Goal: Check status: Check status

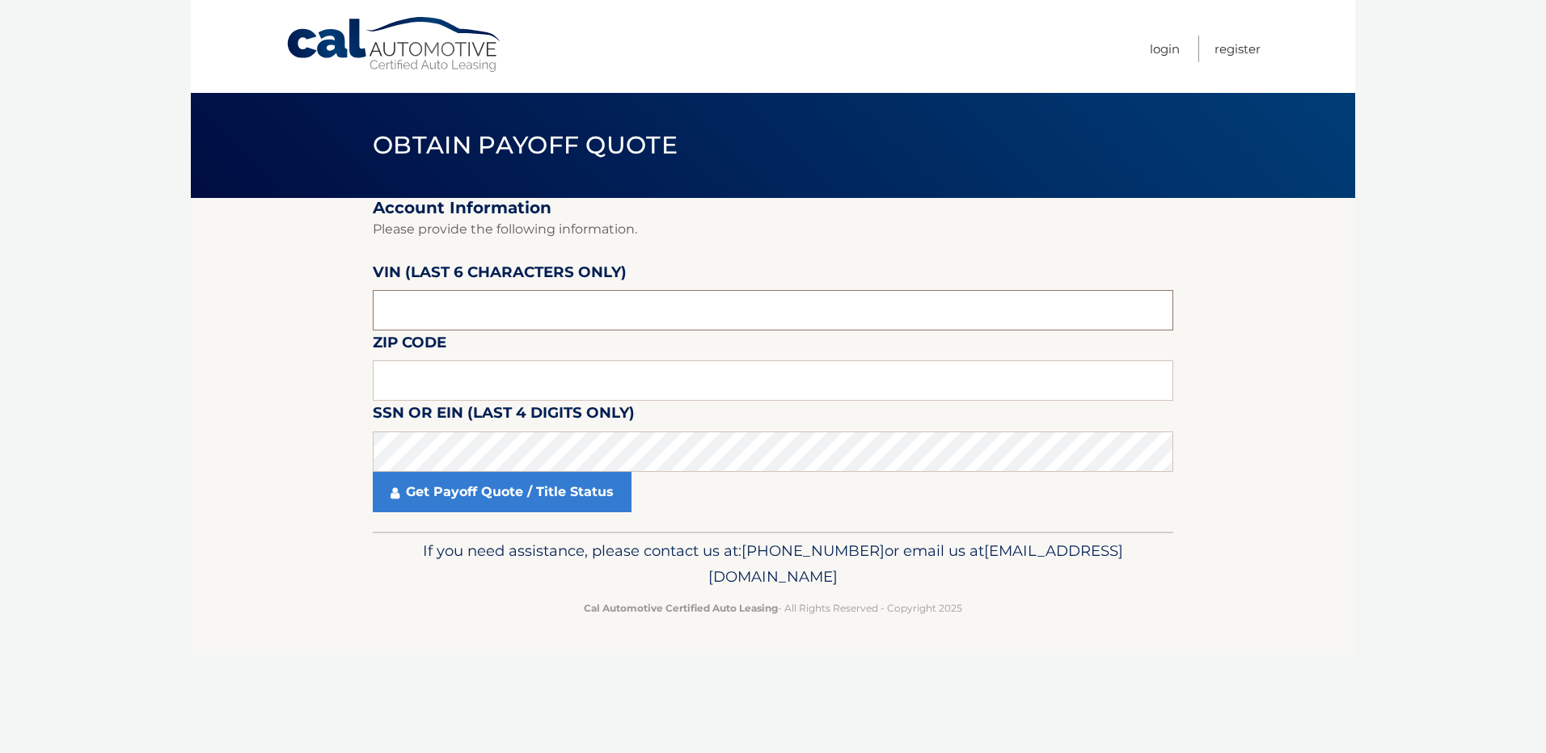
click at [460, 311] on input "text" at bounding box center [773, 310] width 800 height 40
drag, startPoint x: 458, startPoint y: 305, endPoint x: 345, endPoint y: 305, distance: 112.4
click at [345, 305] on section "Account Information Please provide the following information. VIN (last 6 chara…" at bounding box center [773, 365] width 1164 height 334
click at [437, 376] on input "text" at bounding box center [773, 381] width 800 height 40
type input "11229"
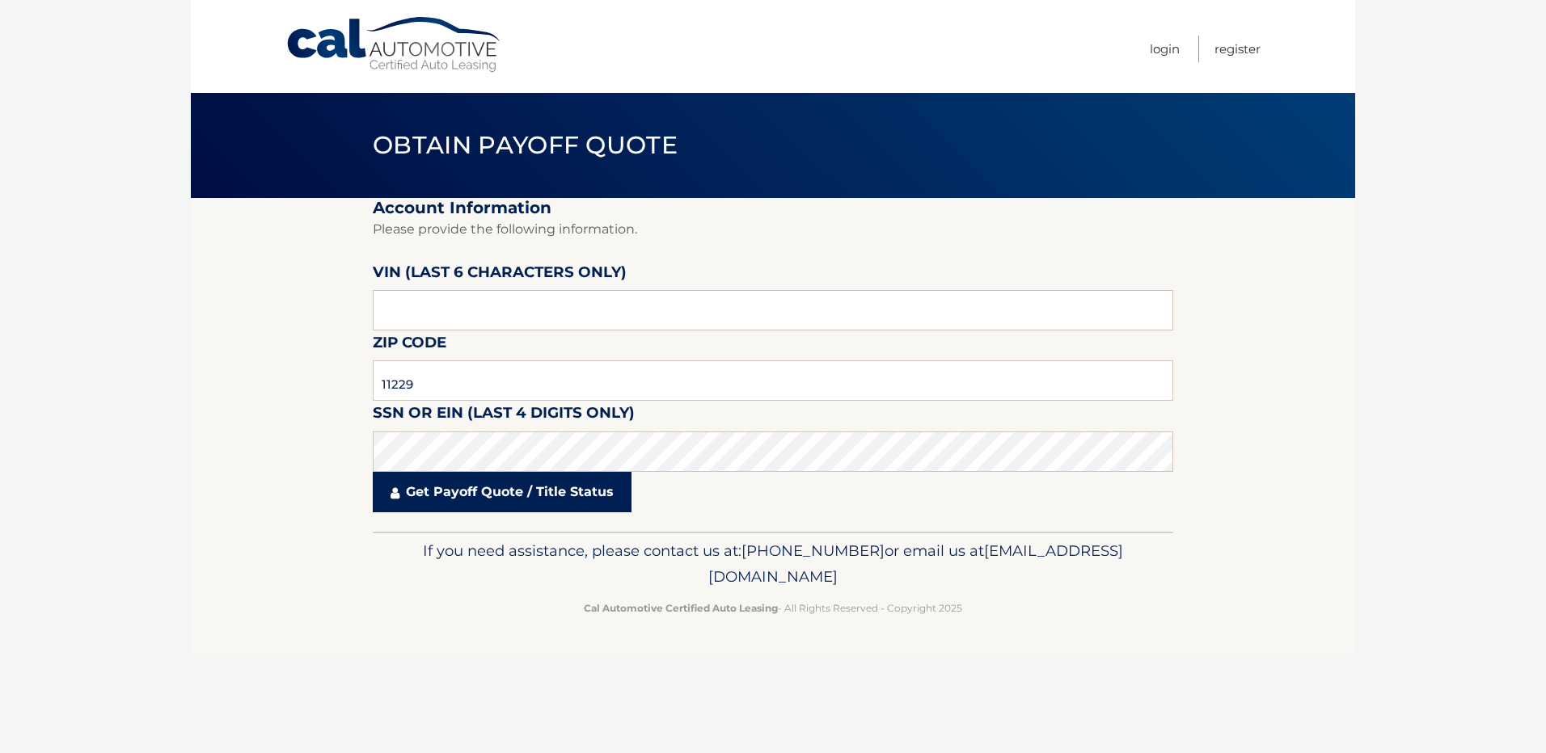
click at [447, 479] on link "Get Payoff Quote / Title Status" at bounding box center [502, 492] width 259 height 40
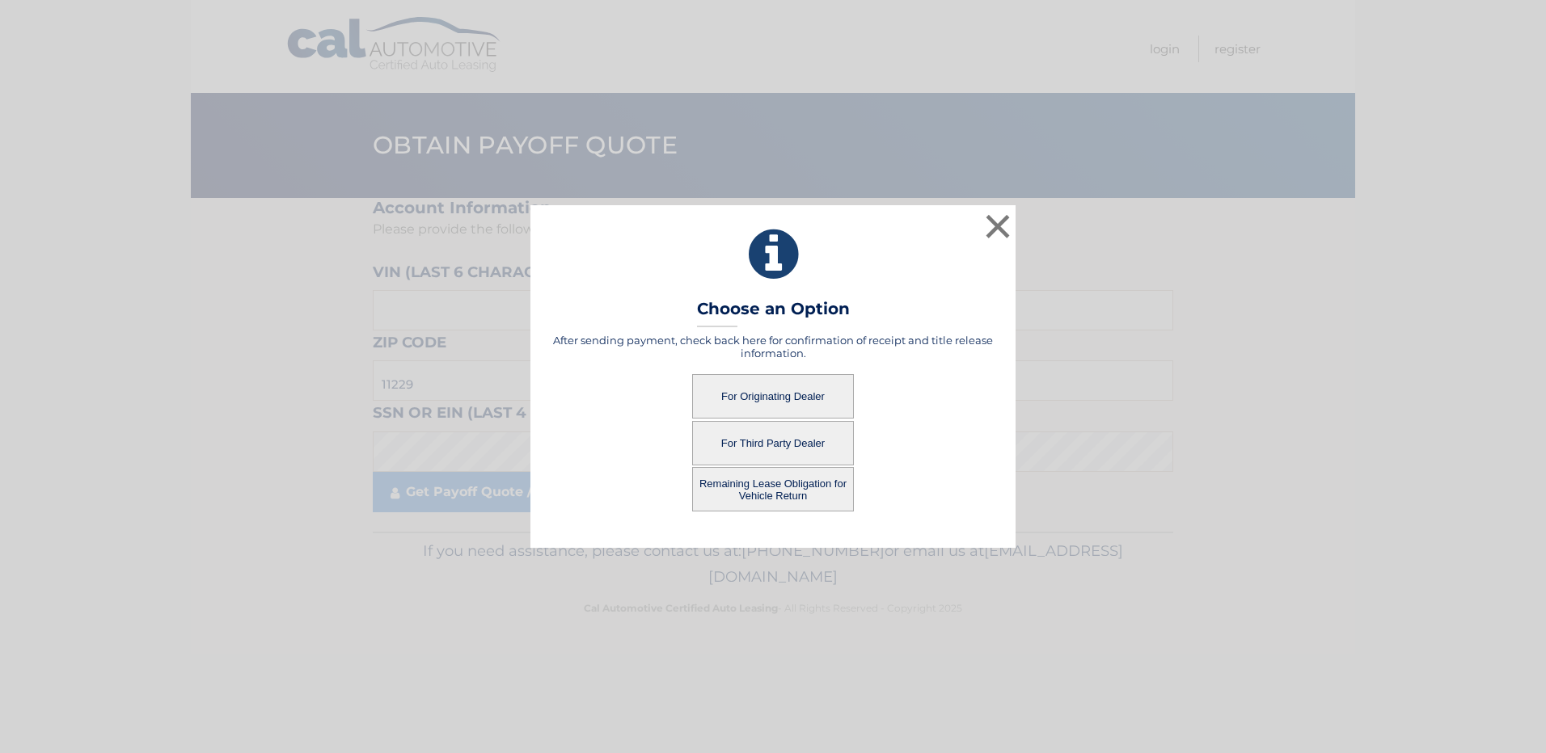
click at [787, 395] on button "For Originating Dealer" at bounding box center [773, 396] width 162 height 44
click at [758, 395] on button "For Originating Dealer" at bounding box center [773, 396] width 162 height 44
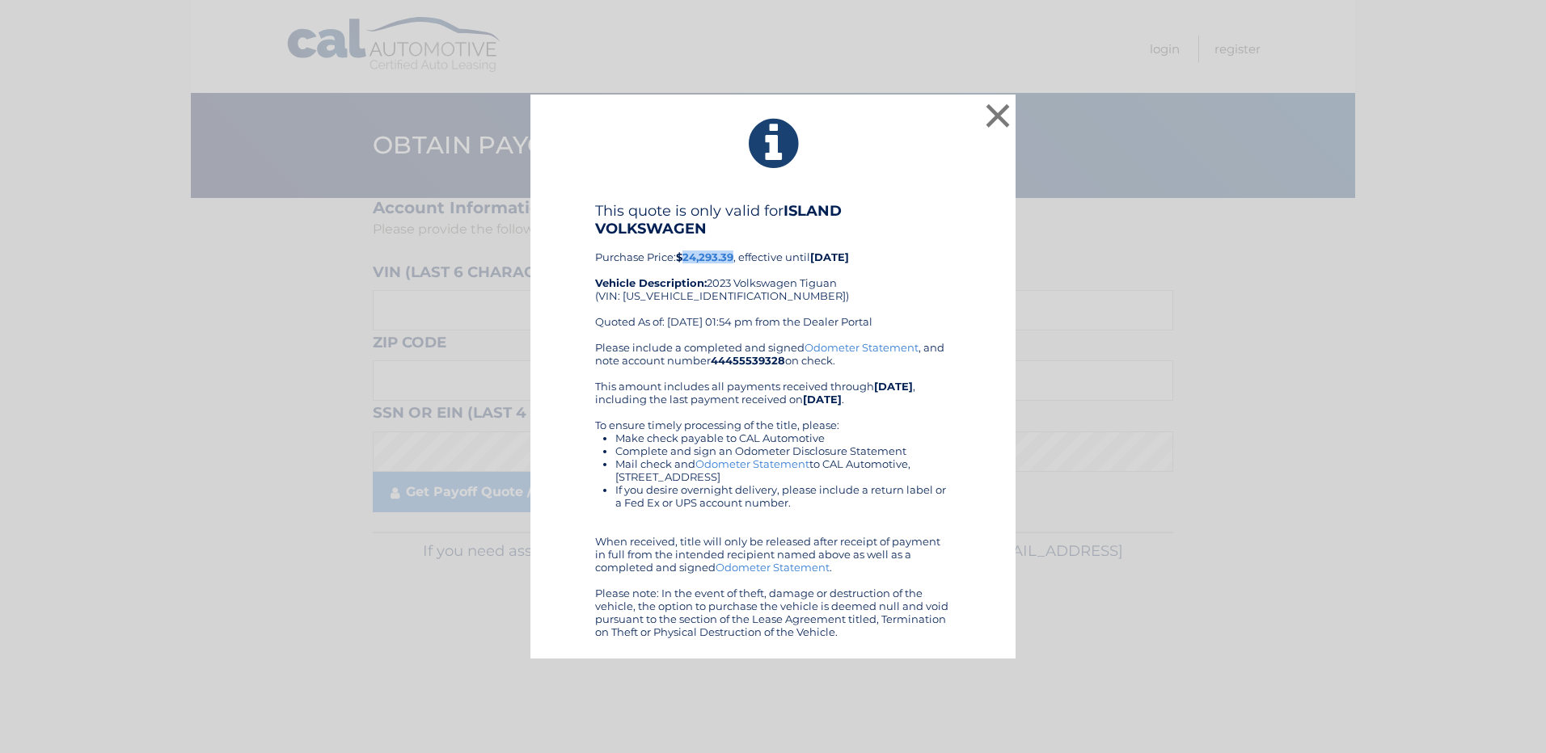
drag, startPoint x: 736, startPoint y: 257, endPoint x: 688, endPoint y: 260, distance: 47.8
click at [688, 260] on b "$24,293.39" at bounding box center [704, 257] width 57 height 13
copy b "24,293.39"
click at [1021, 35] on div "× This quote is only valid for ISLAND VOLKSWAGEN Purchase Price: $24,293.39 , e…" at bounding box center [773, 376] width 1546 height 753
